Goal: Task Accomplishment & Management: Manage account settings

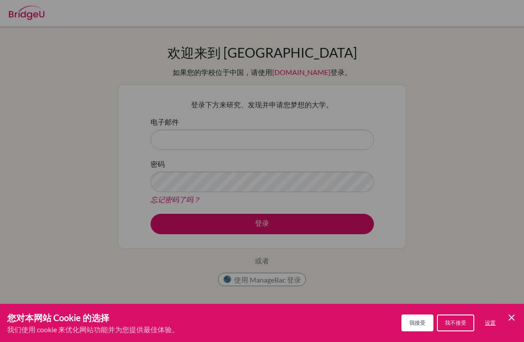
click at [361, 66] on div "Cookie偏好设置" at bounding box center [262, 171] width 524 height 342
click at [424, 36] on div "Cookie偏好设置" at bounding box center [262, 171] width 524 height 342
click at [406, 47] on div "Cookie偏好设置" at bounding box center [262, 171] width 524 height 342
click at [434, 68] on div "Cookie偏好设置" at bounding box center [262, 171] width 524 height 342
click at [325, 115] on div "Cookie偏好设置" at bounding box center [262, 171] width 524 height 342
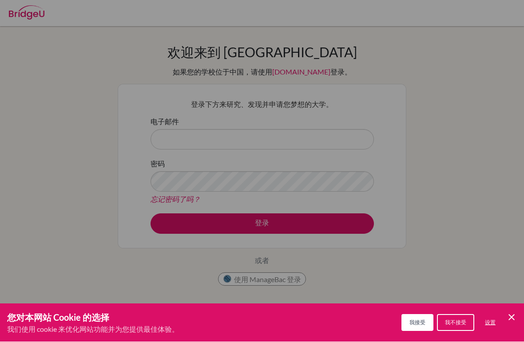
click at [266, 147] on div "Cookie偏好设置" at bounding box center [262, 171] width 524 height 342
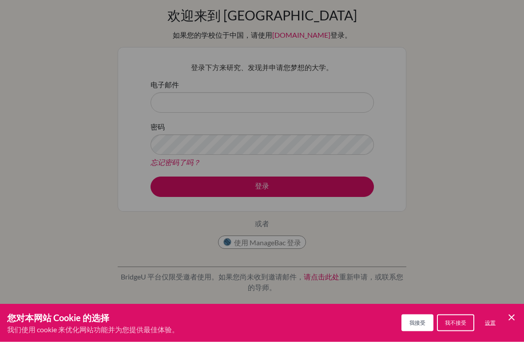
click at [420, 324] on font "我接受" at bounding box center [417, 323] width 16 height 7
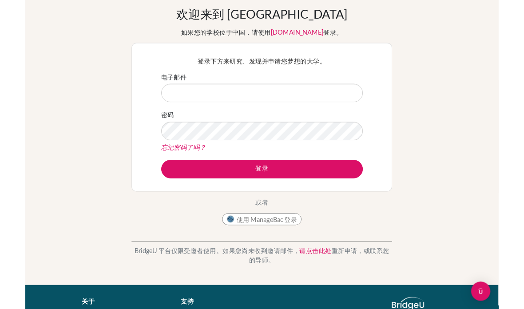
scroll to position [22, 0]
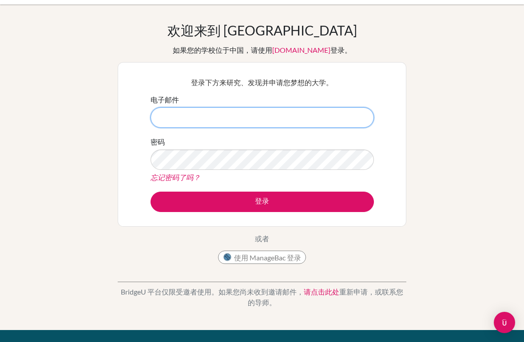
click at [312, 118] on input "电子邮件" at bounding box center [262, 117] width 223 height 20
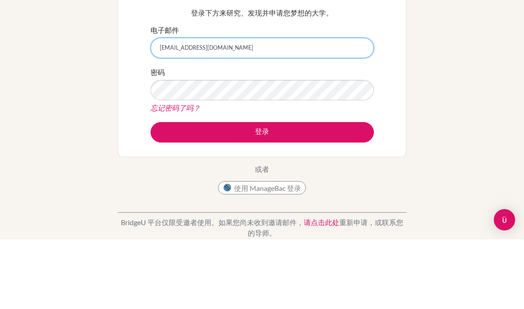
type input "[EMAIL_ADDRESS][DOMAIN_NAME]"
click at [262, 192] on button "登录" at bounding box center [262, 202] width 223 height 20
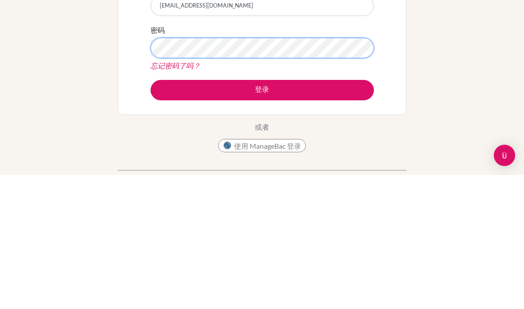
click at [360, 214] on button "登录" at bounding box center [262, 224] width 223 height 20
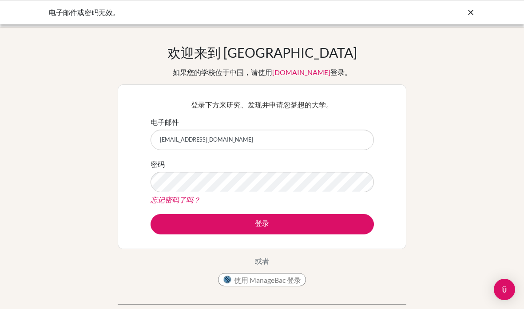
click at [362, 221] on button "登录" at bounding box center [262, 224] width 223 height 20
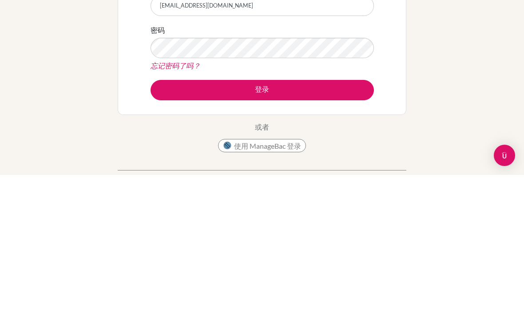
click at [353, 214] on button "登录" at bounding box center [262, 224] width 223 height 20
